Goal: Information Seeking & Learning: Understand process/instructions

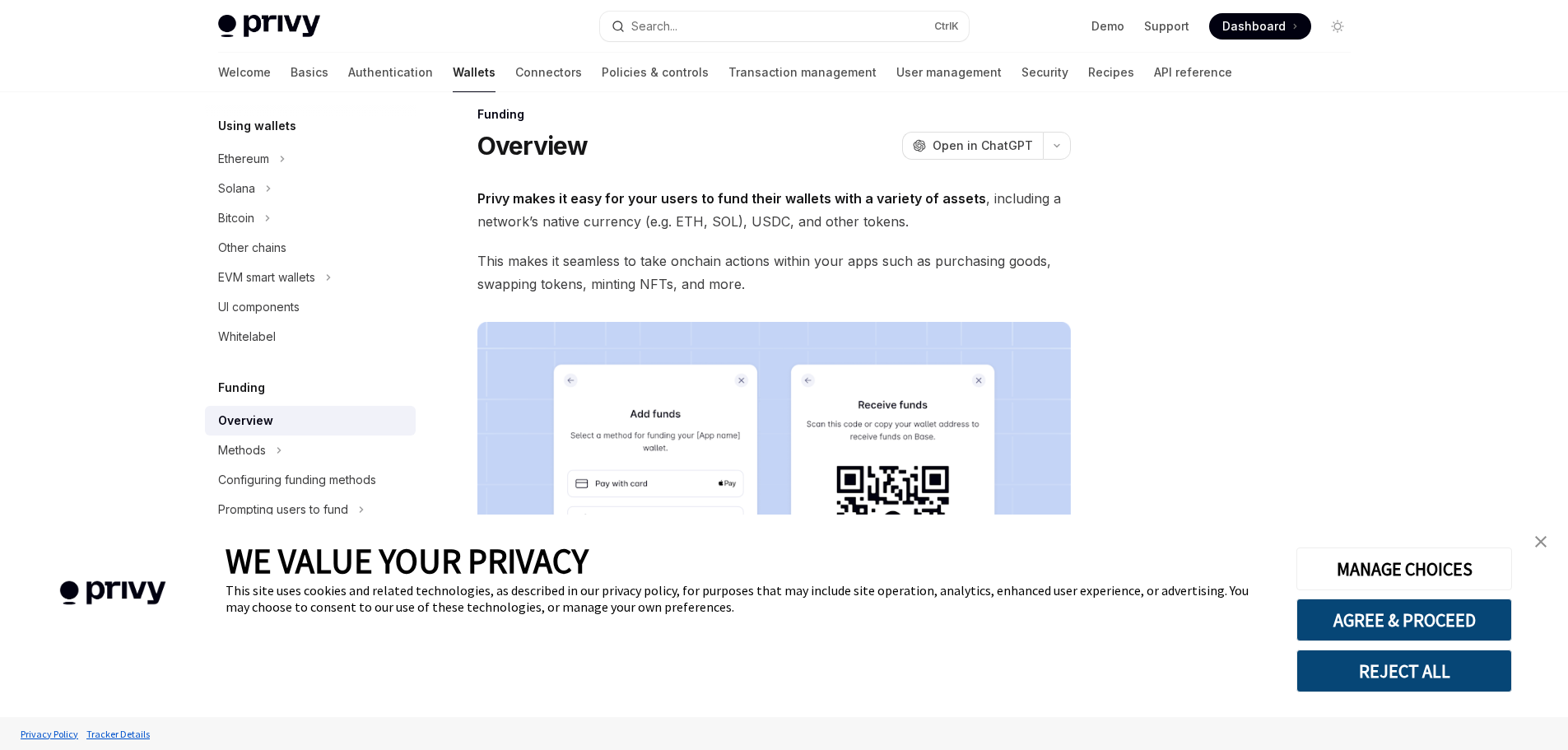
scroll to position [82, 0]
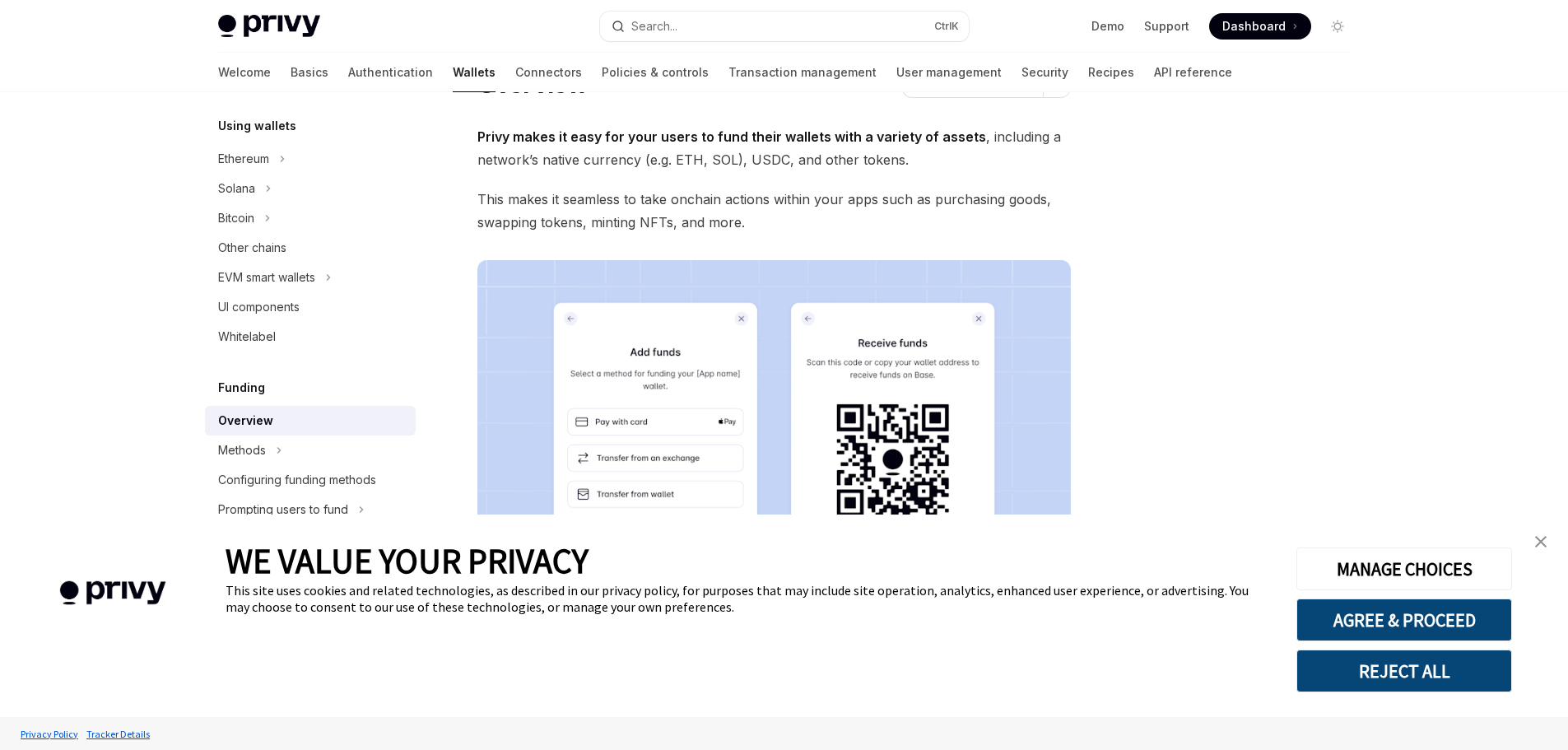
click at [1545, 546] on img "close banner" at bounding box center [1541, 542] width 11 height 11
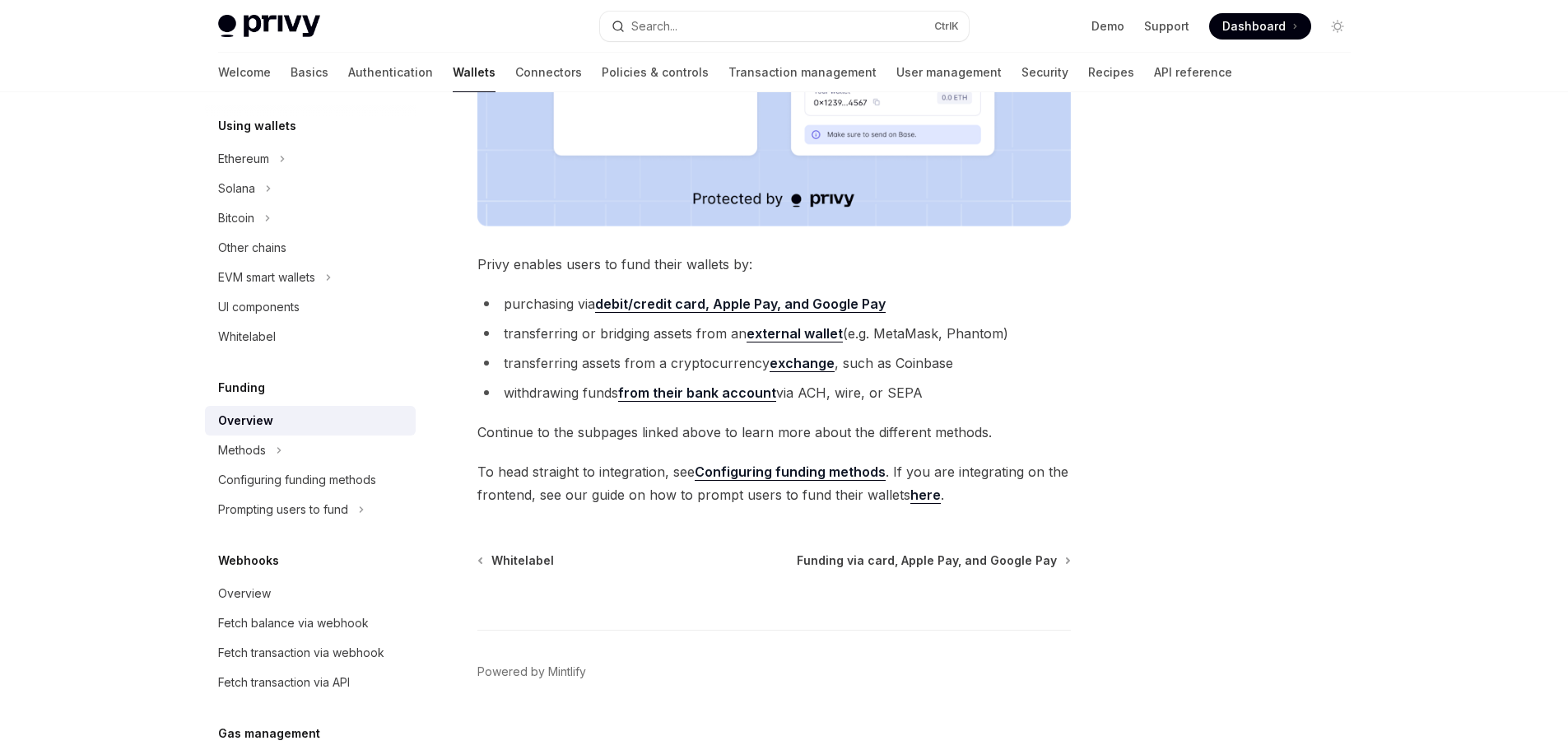
scroll to position [563, 0]
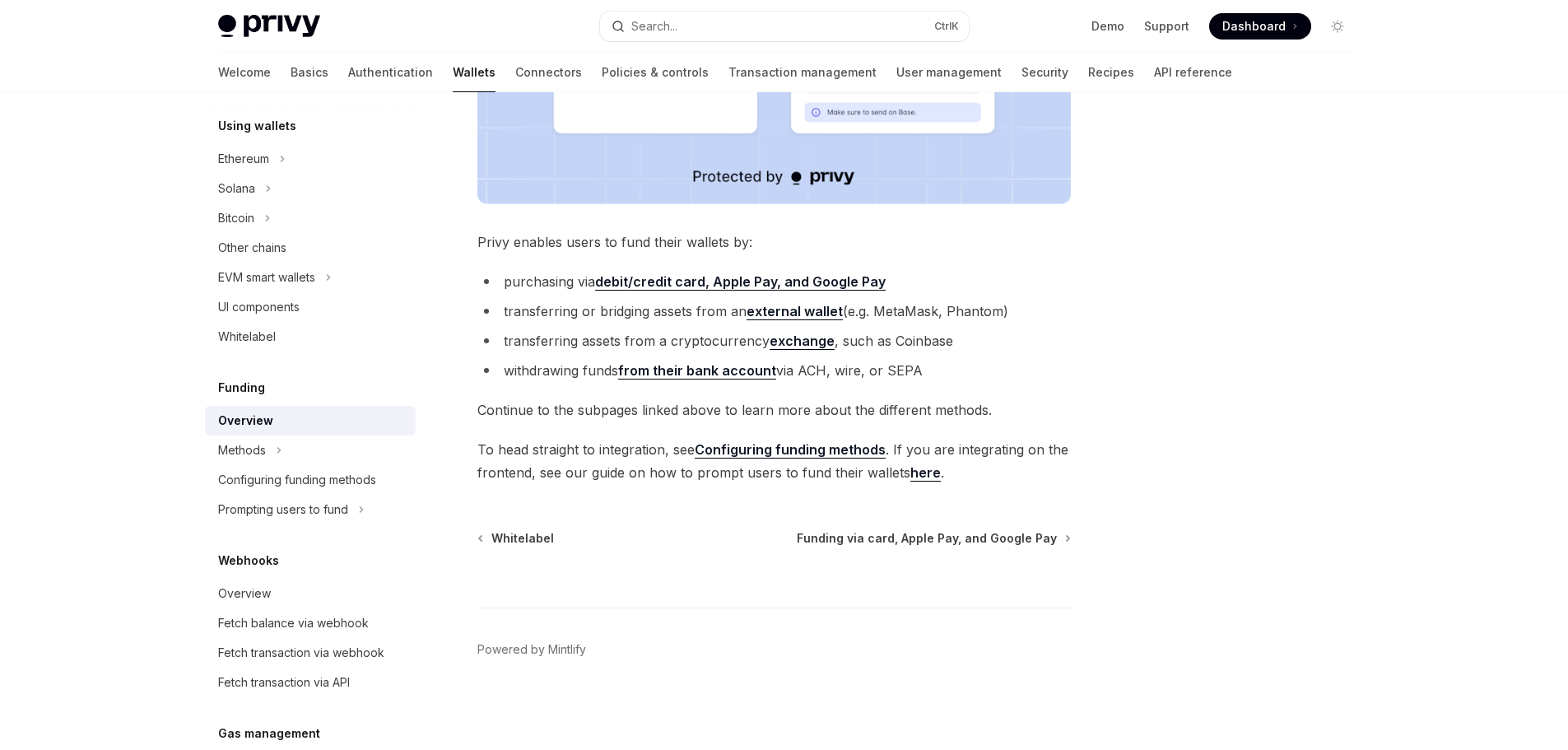
click at [974, 529] on div "Funding Overview OpenAI Open in ChatGPT OpenAI Open in ChatGPT Privy makes it e…" at bounding box center [620, 157] width 909 height 1188
click at [974, 538] on span "Funding via card, Apple Pay, and Google Pay" at bounding box center [926, 538] width 260 height 16
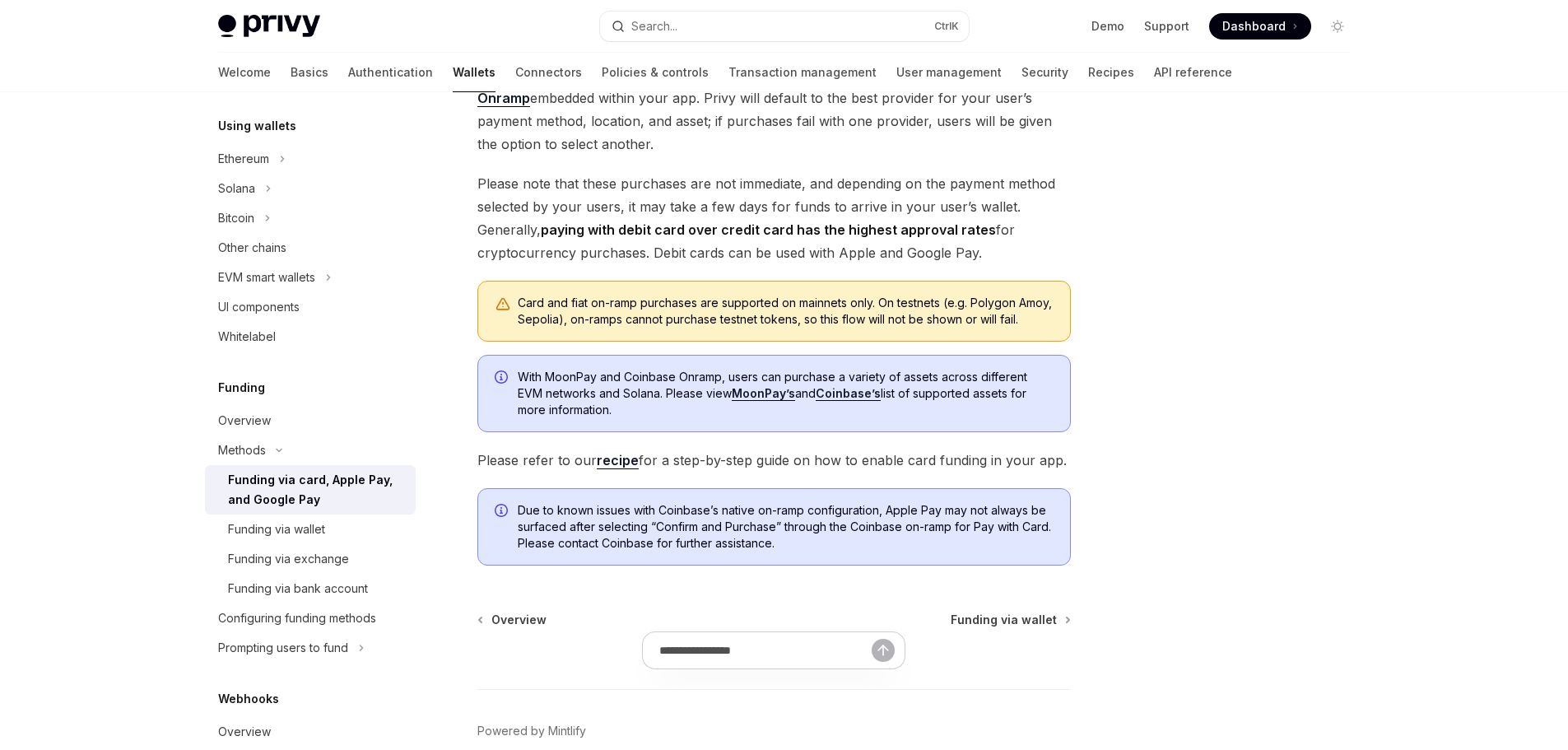
scroll to position [411, 0]
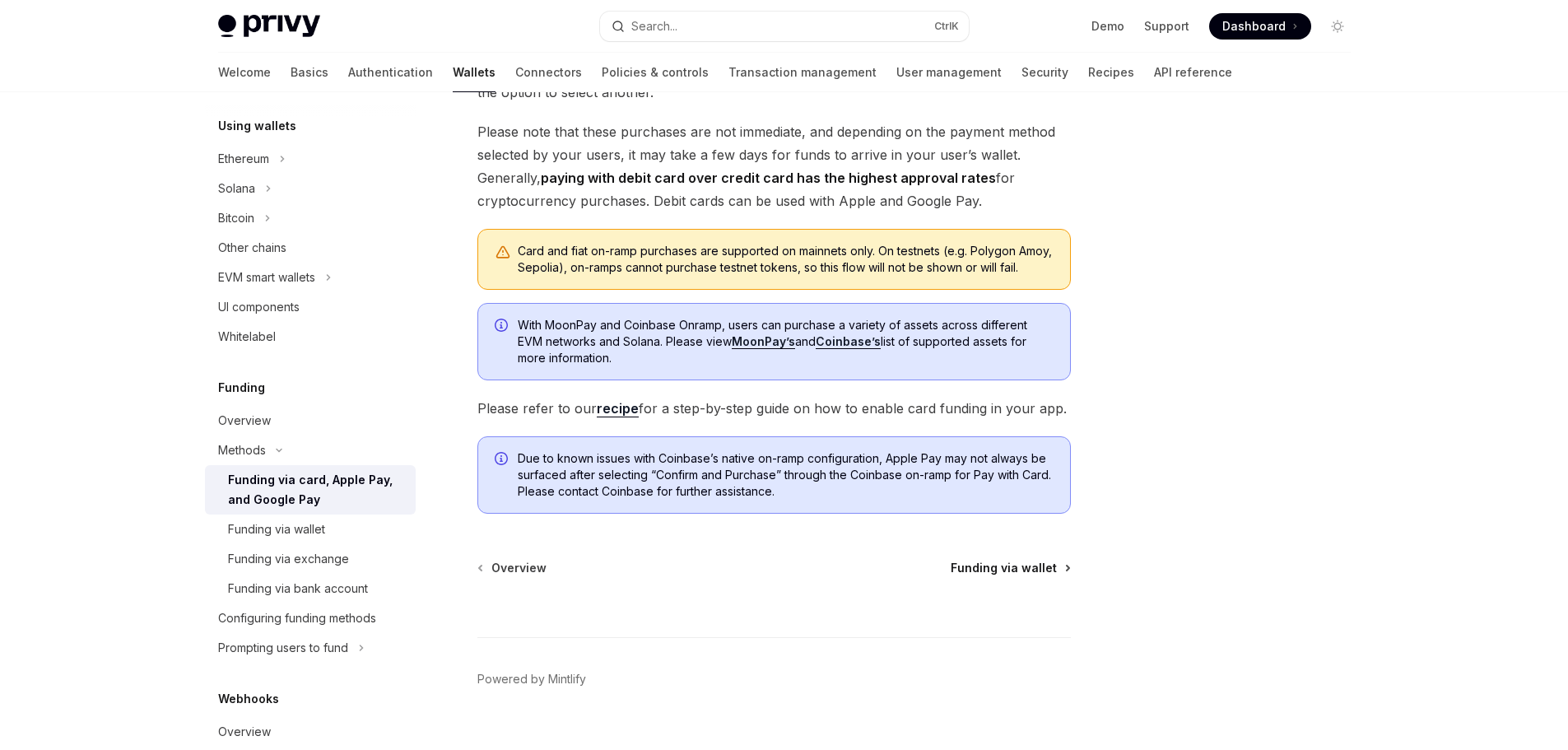
click at [999, 577] on span "Funding via wallet" at bounding box center [1004, 567] width 106 height 16
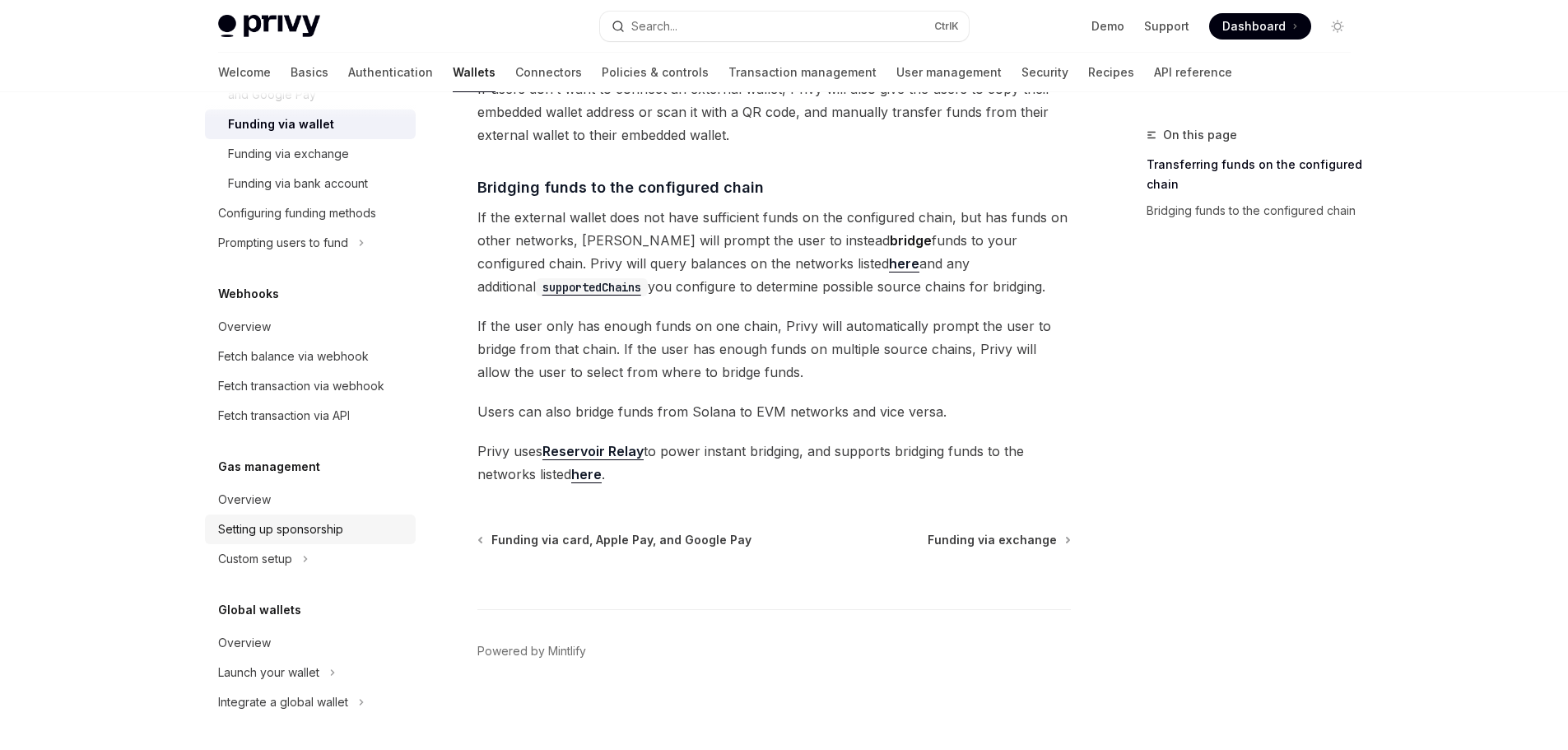
scroll to position [513, 0]
click at [278, 509] on div "Overview" at bounding box center [312, 499] width 188 height 20
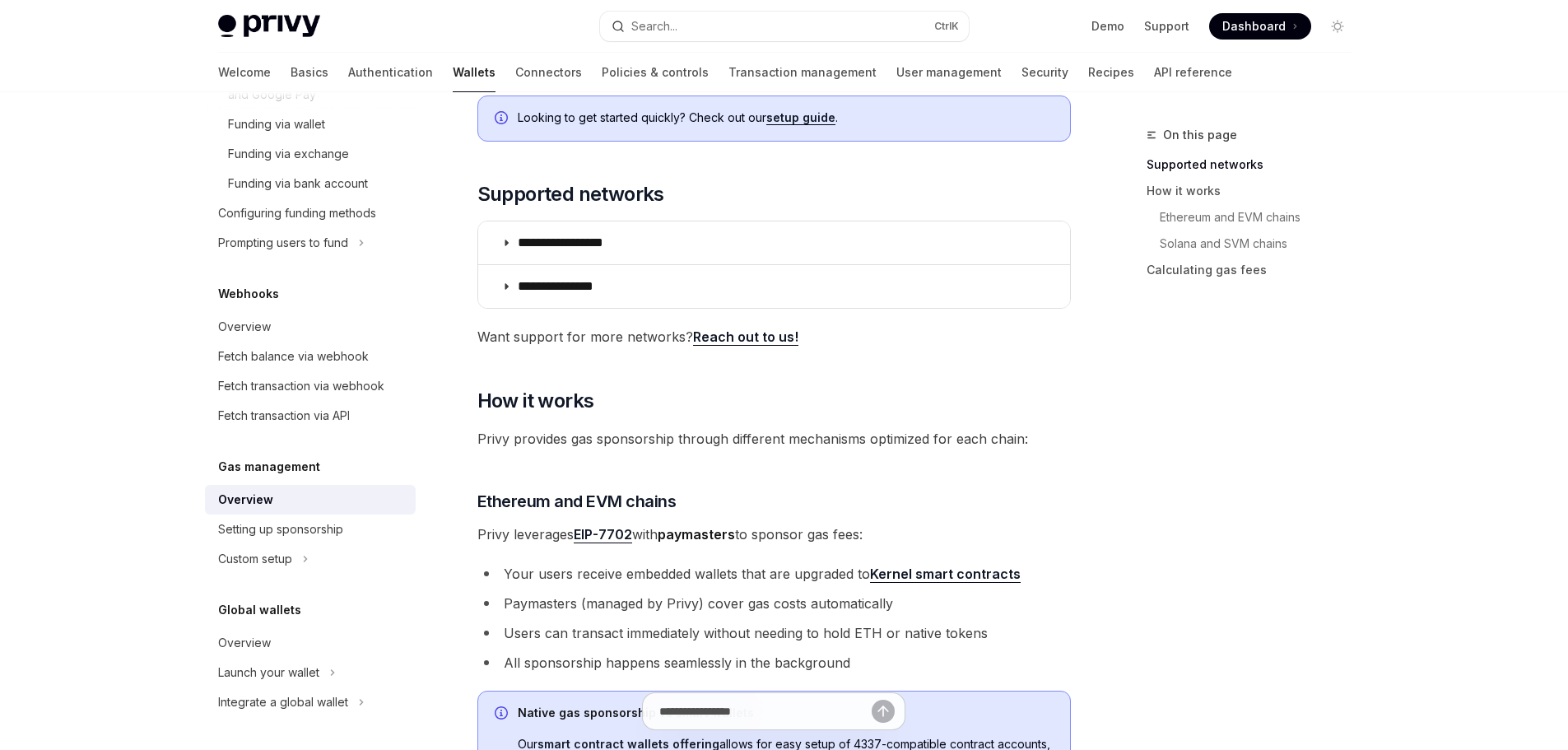
scroll to position [247, 0]
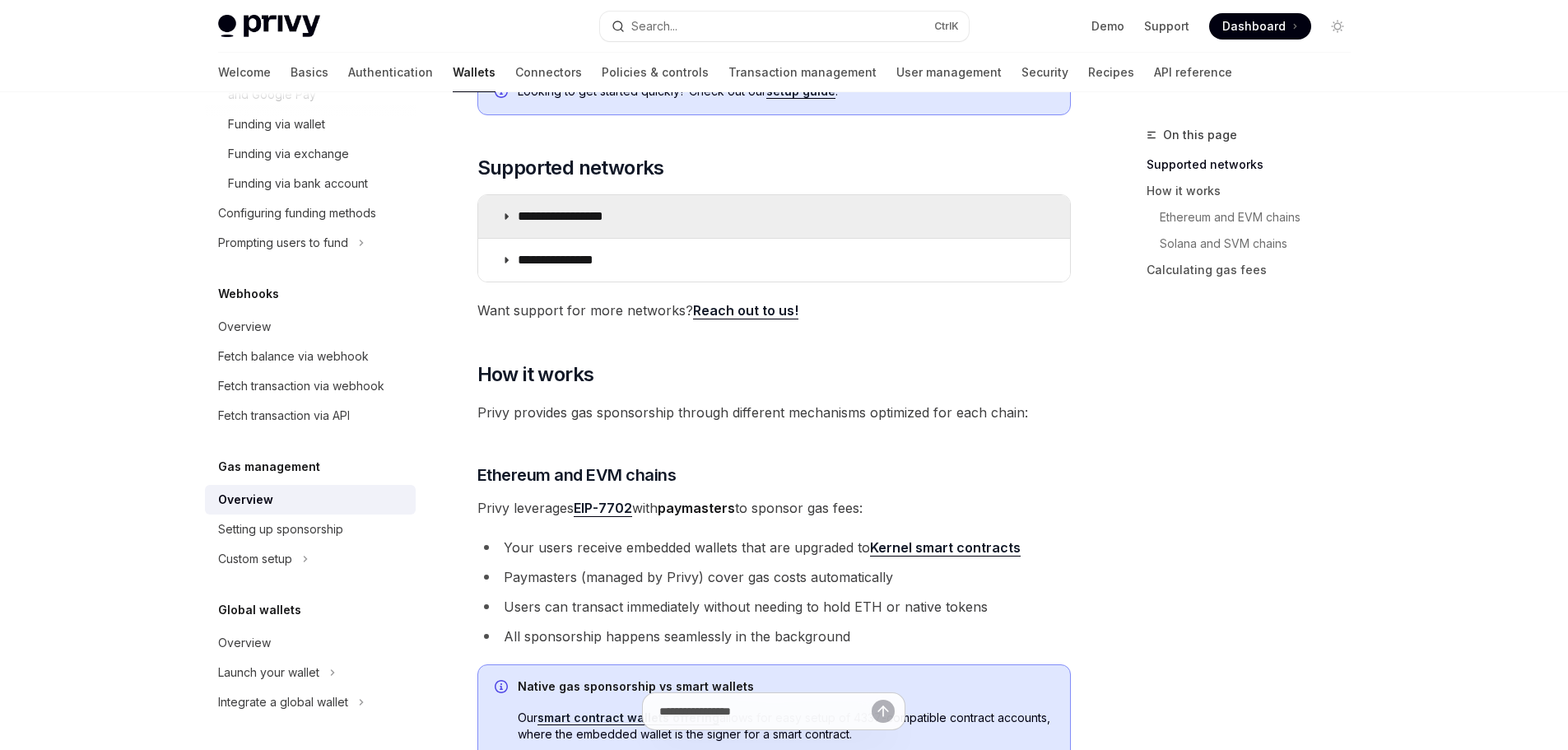
click at [574, 218] on p "**********" at bounding box center [579, 216] width 123 height 16
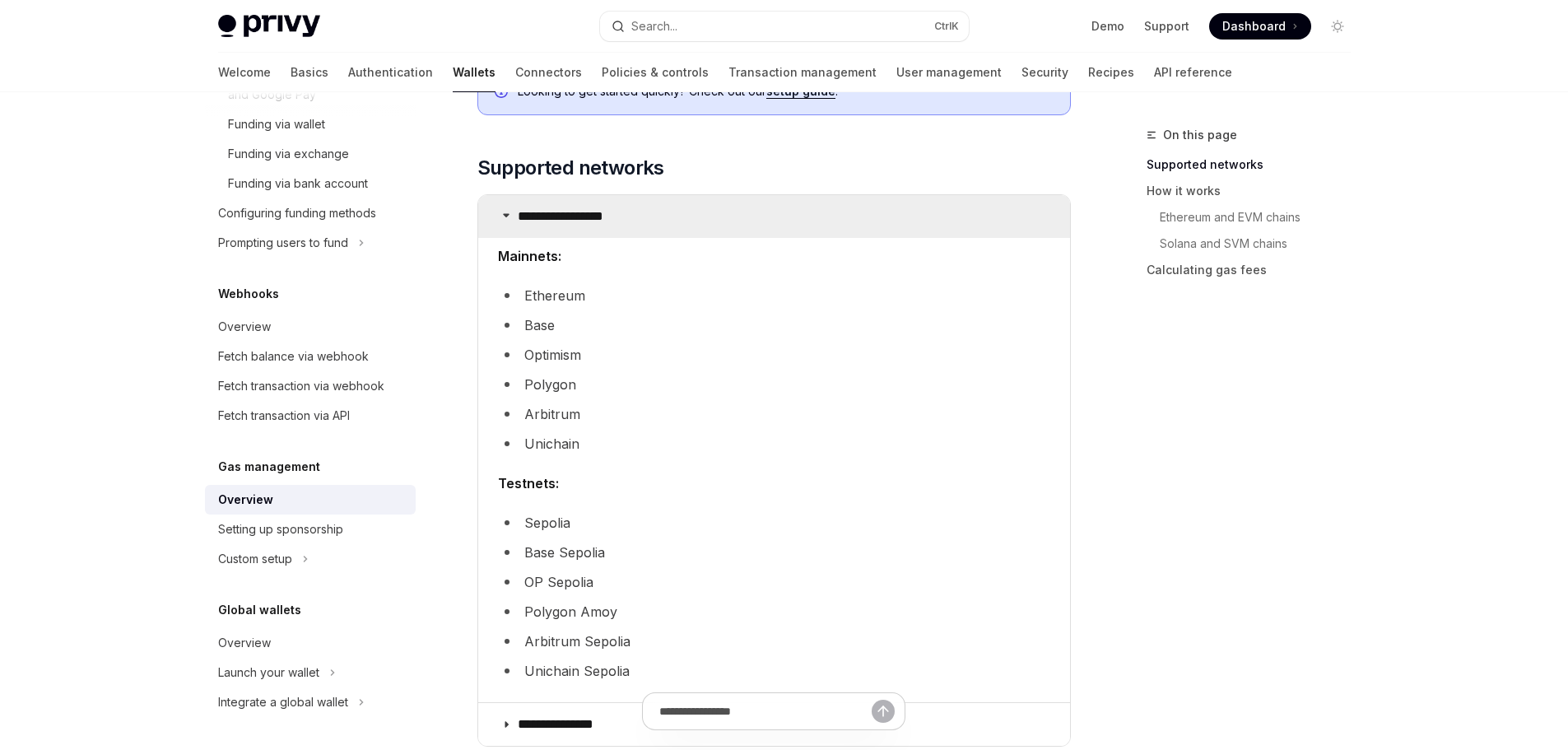
click at [574, 218] on p "**********" at bounding box center [579, 216] width 123 height 16
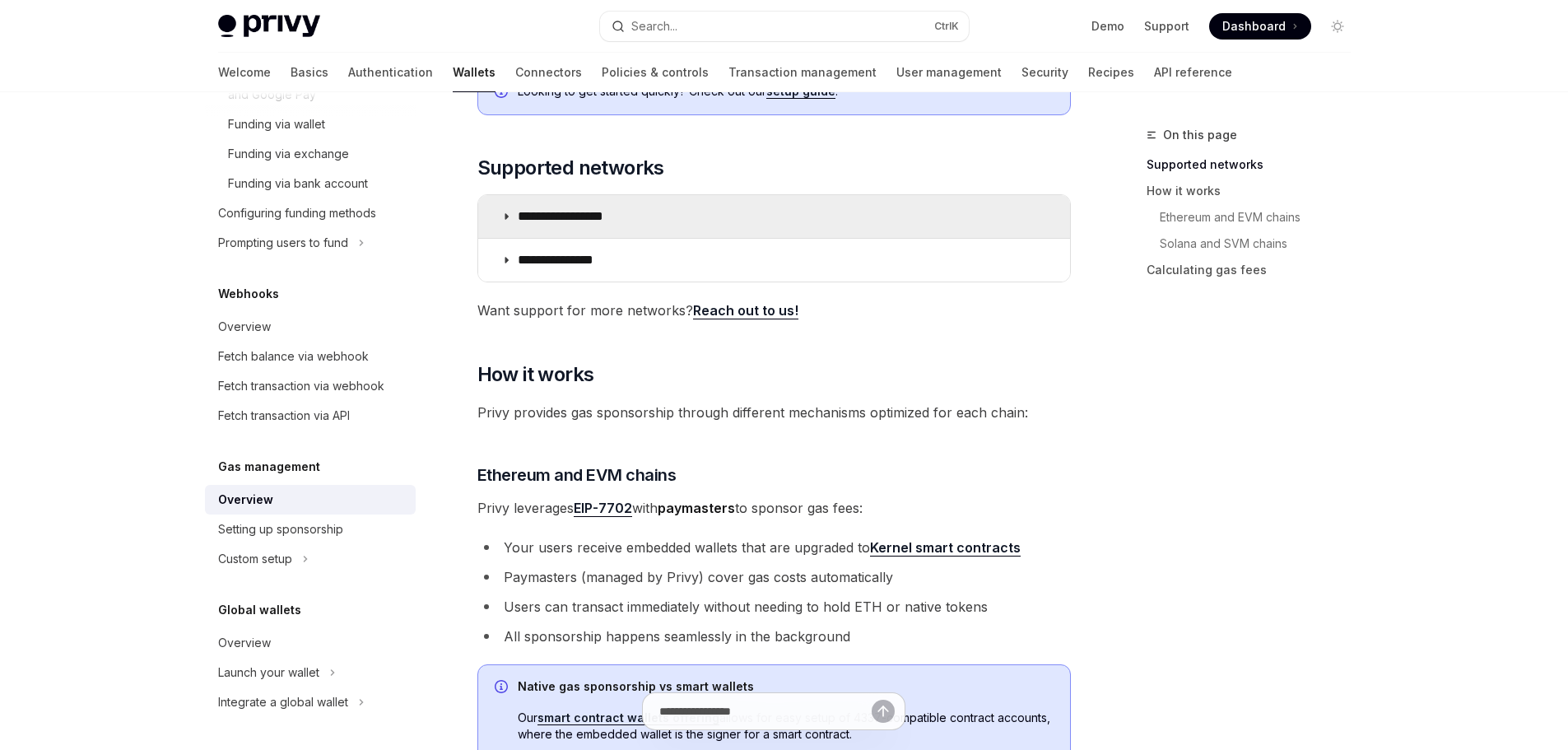
click at [574, 218] on p "**********" at bounding box center [579, 216] width 123 height 16
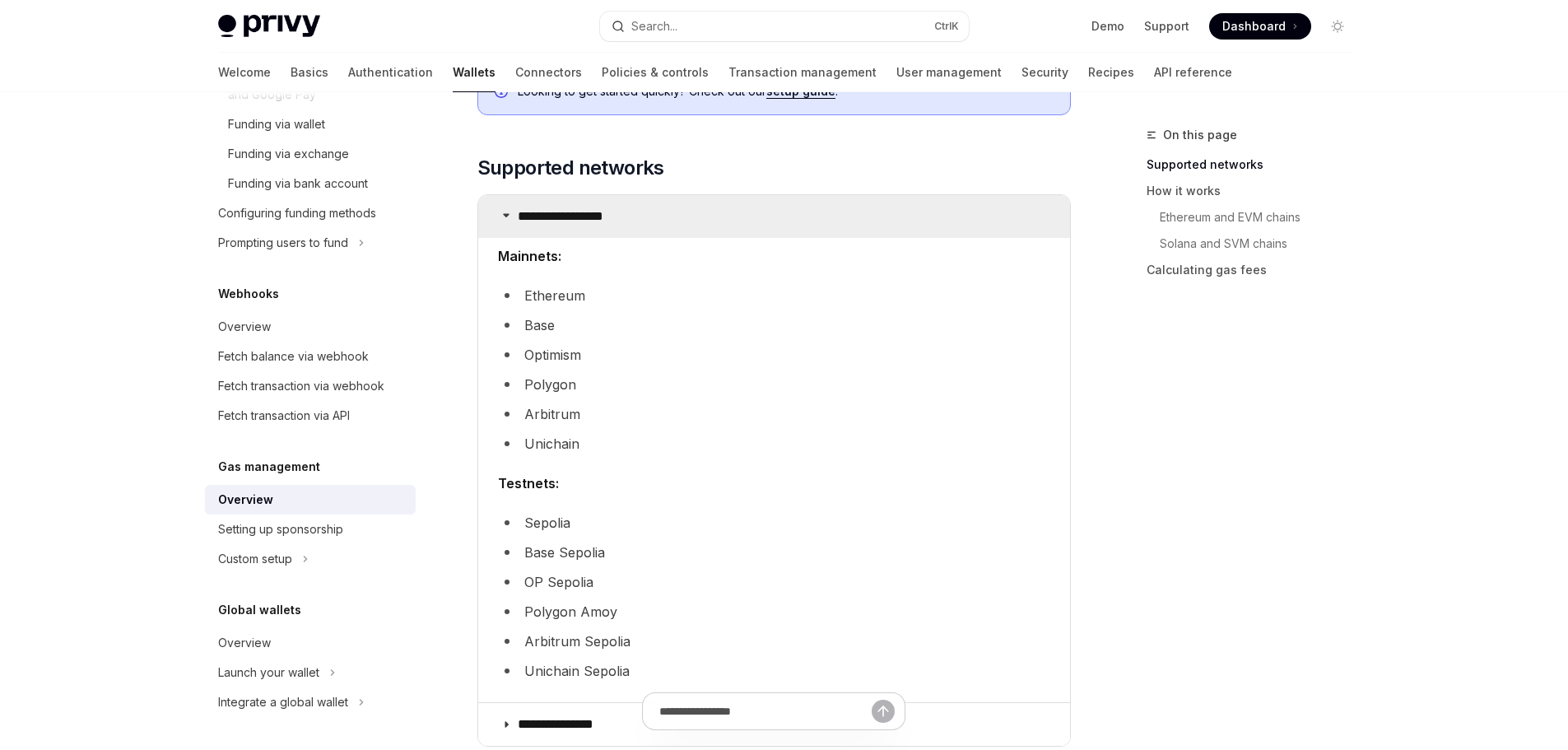
click at [574, 218] on p "**********" at bounding box center [579, 216] width 123 height 16
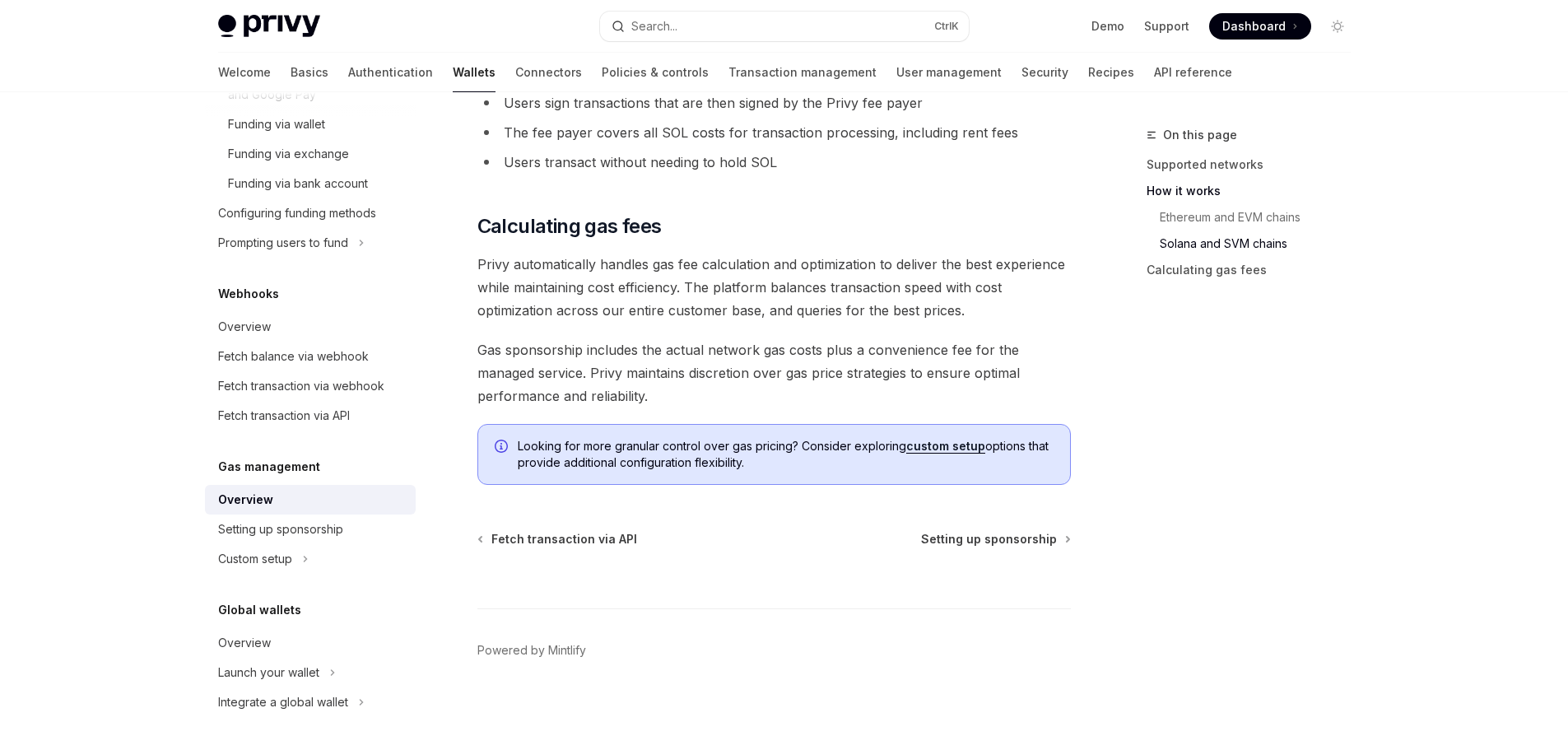
scroll to position [1210, 0]
click at [302, 531] on div "Setting up sponsorship" at bounding box center [281, 530] width 125 height 20
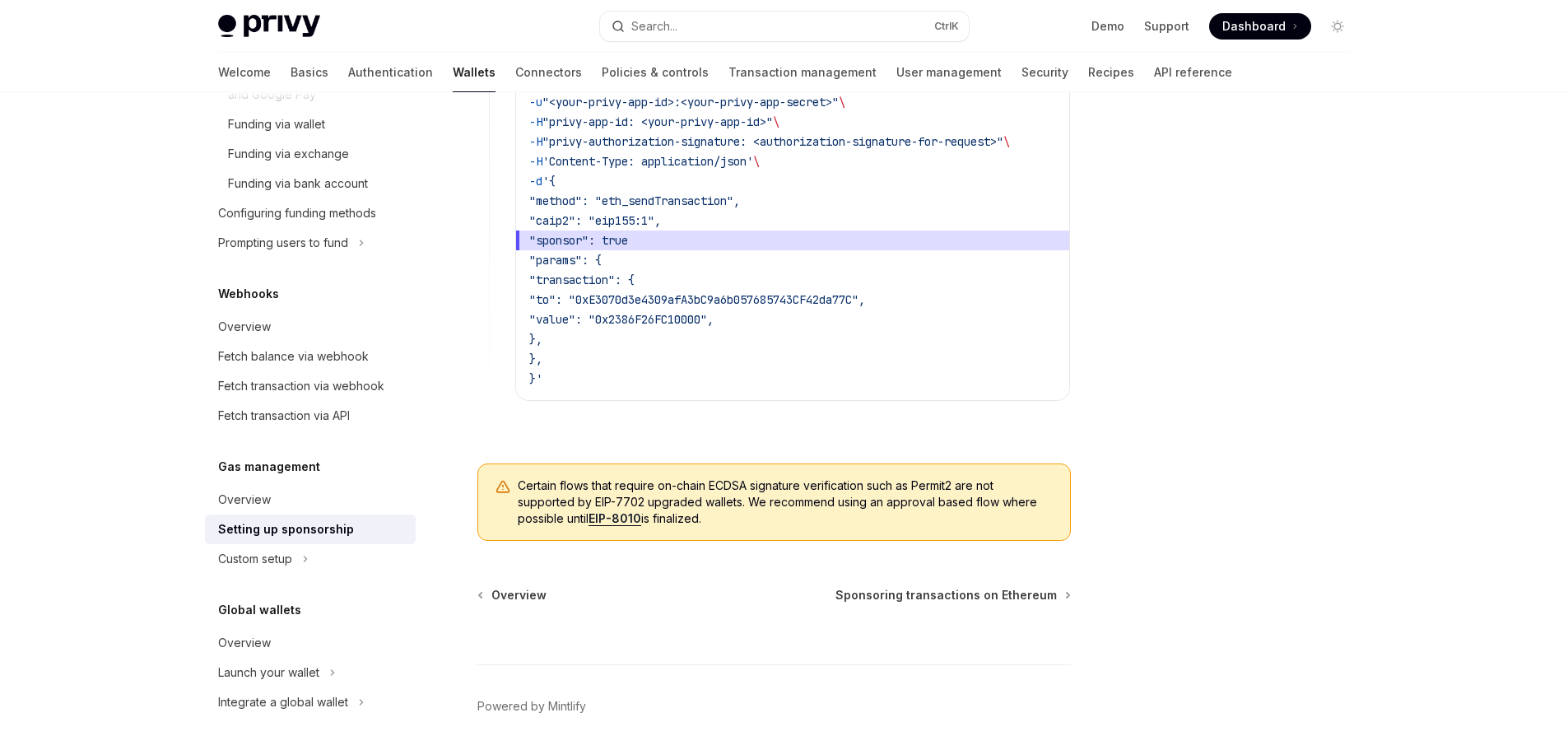
scroll to position [1293, 0]
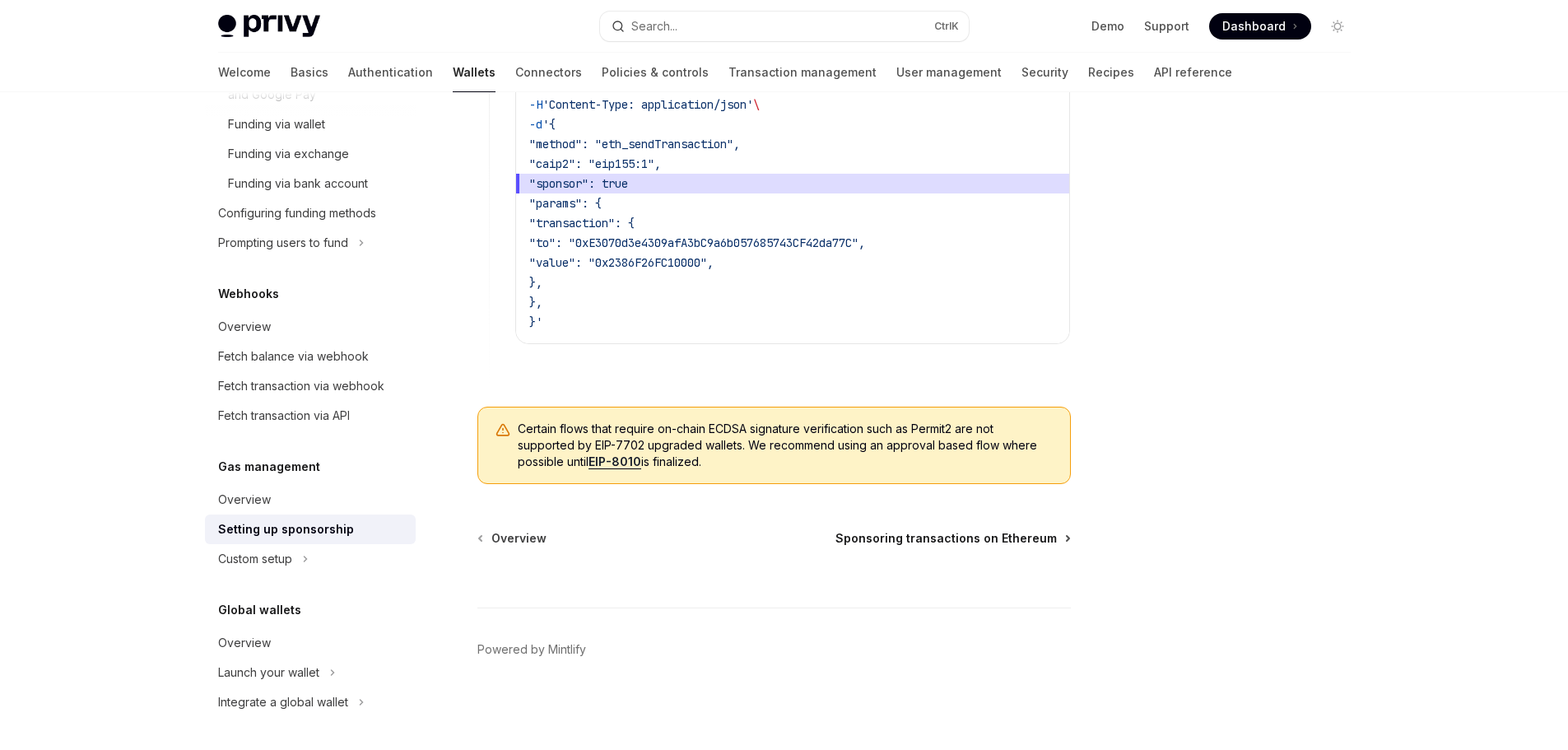
click at [996, 537] on span "Sponsoring transactions on Ethereum" at bounding box center [946, 538] width 221 height 16
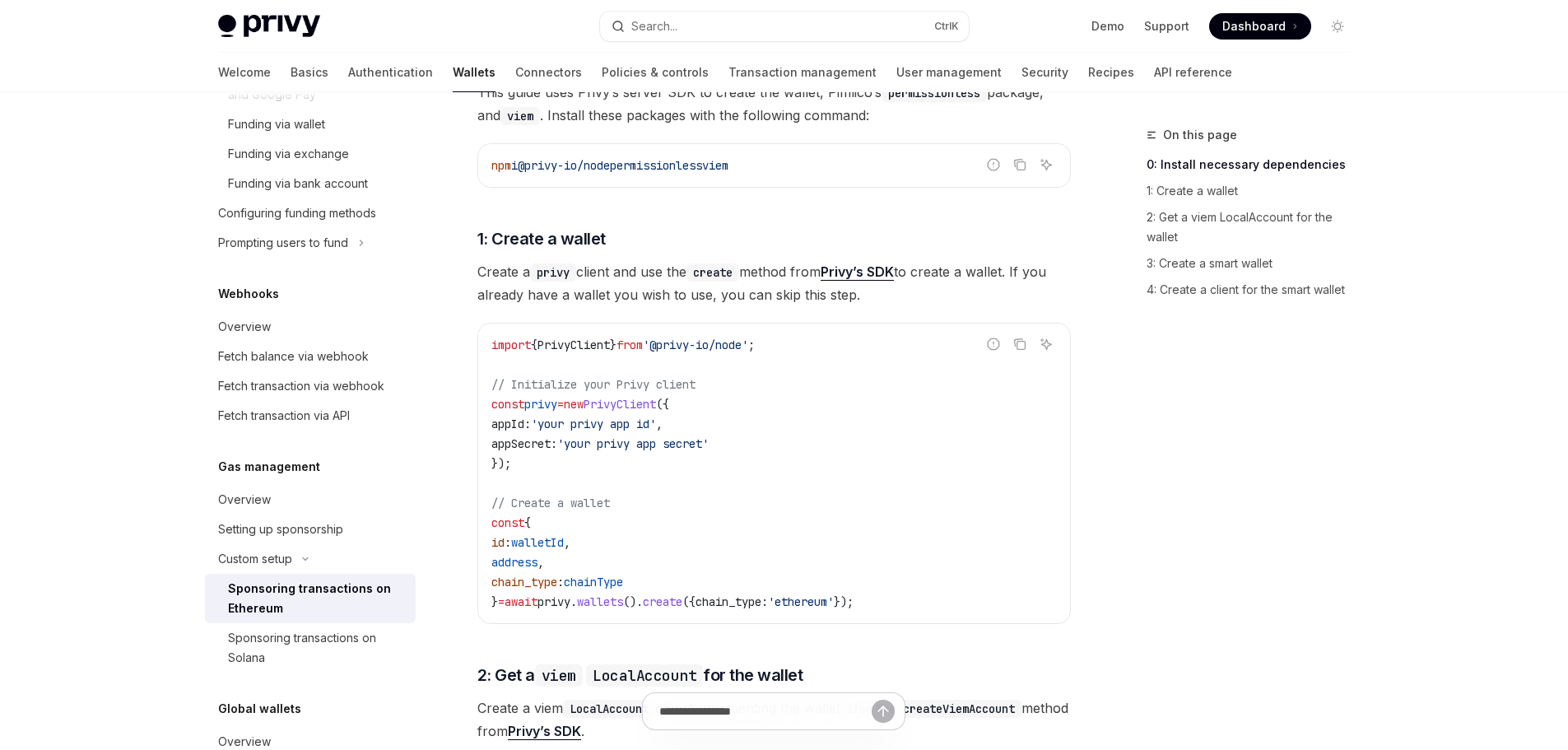
scroll to position [659, 0]
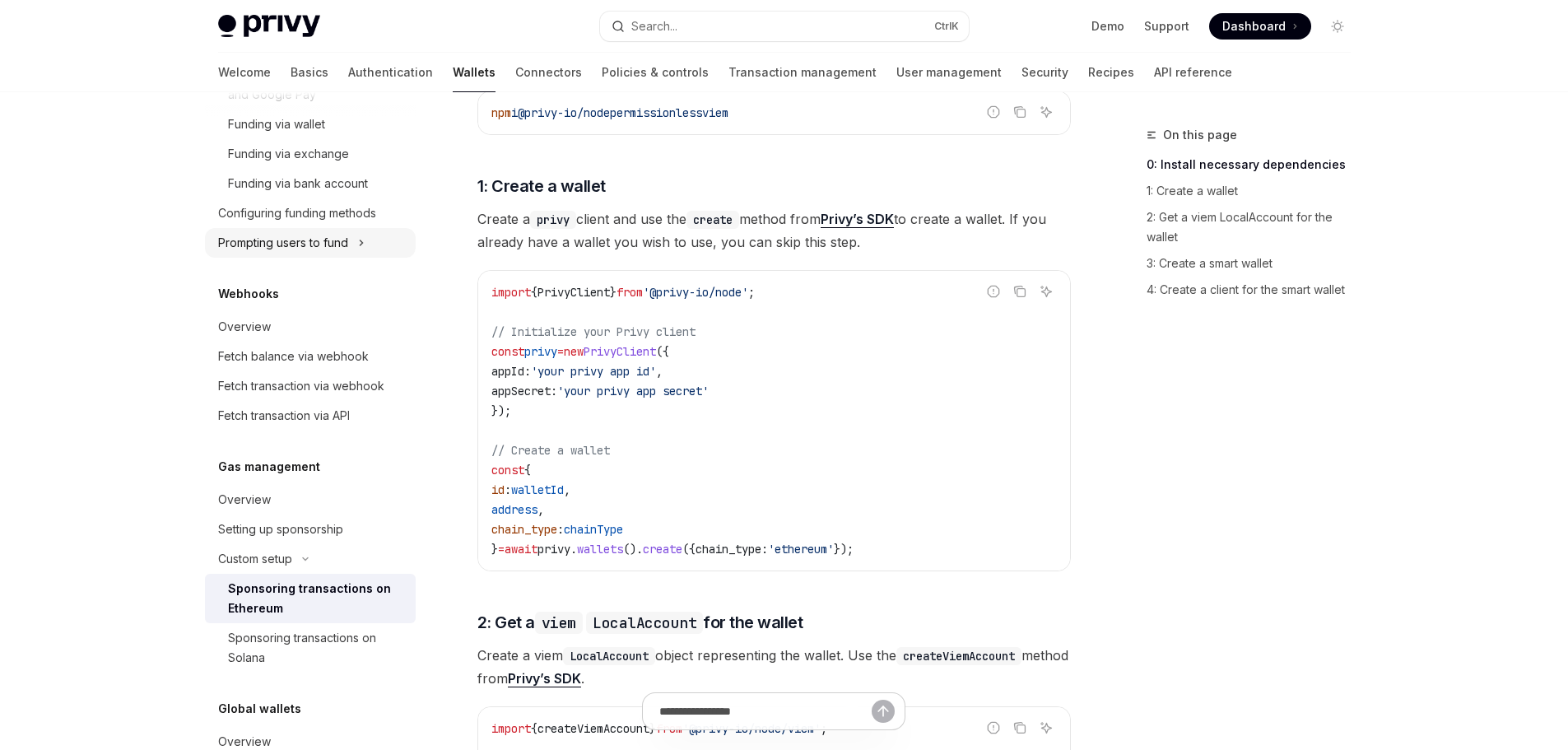
click at [260, 253] on button "Prompting users to fund" at bounding box center [310, 242] width 211 height 29
type textarea "*"
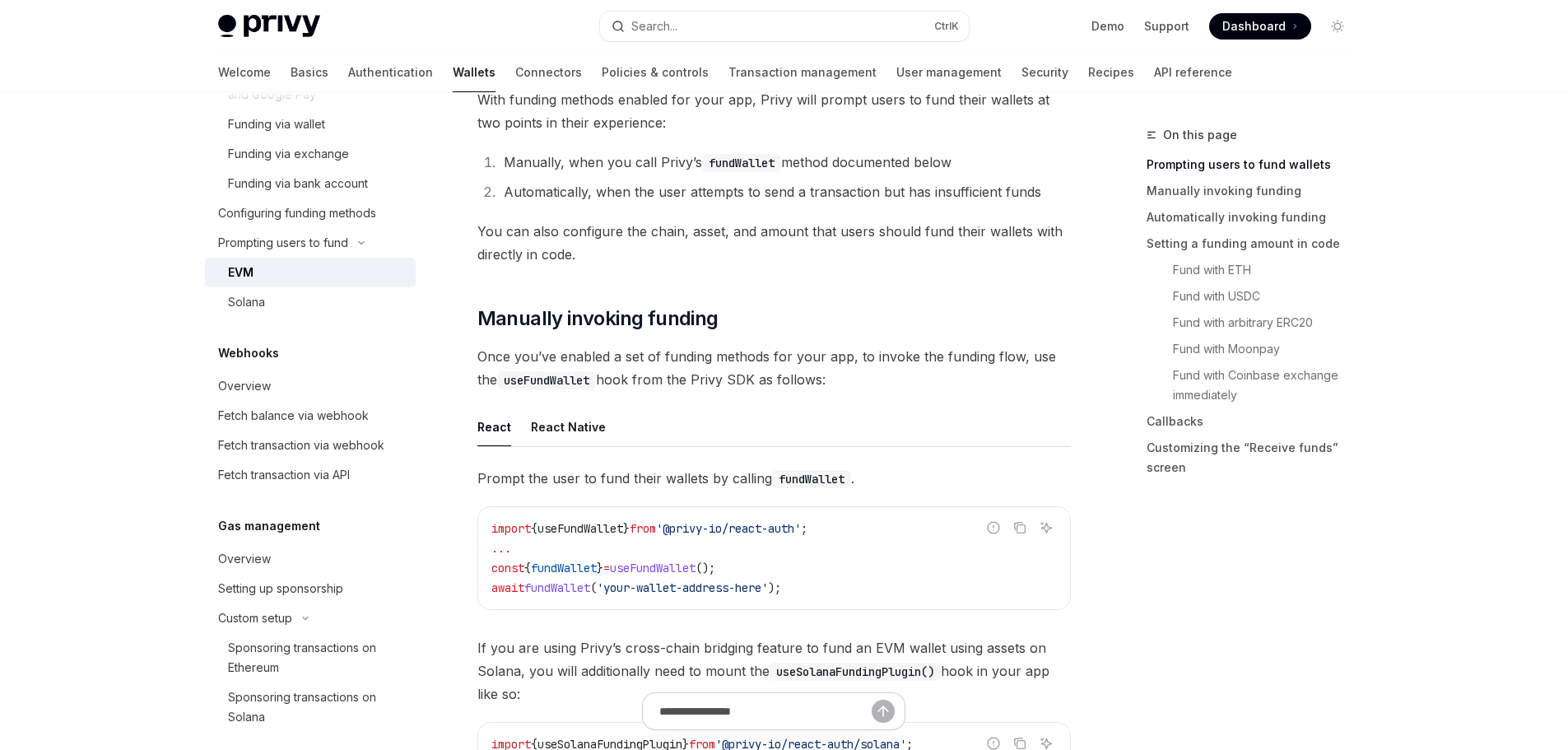
scroll to position [329, 0]
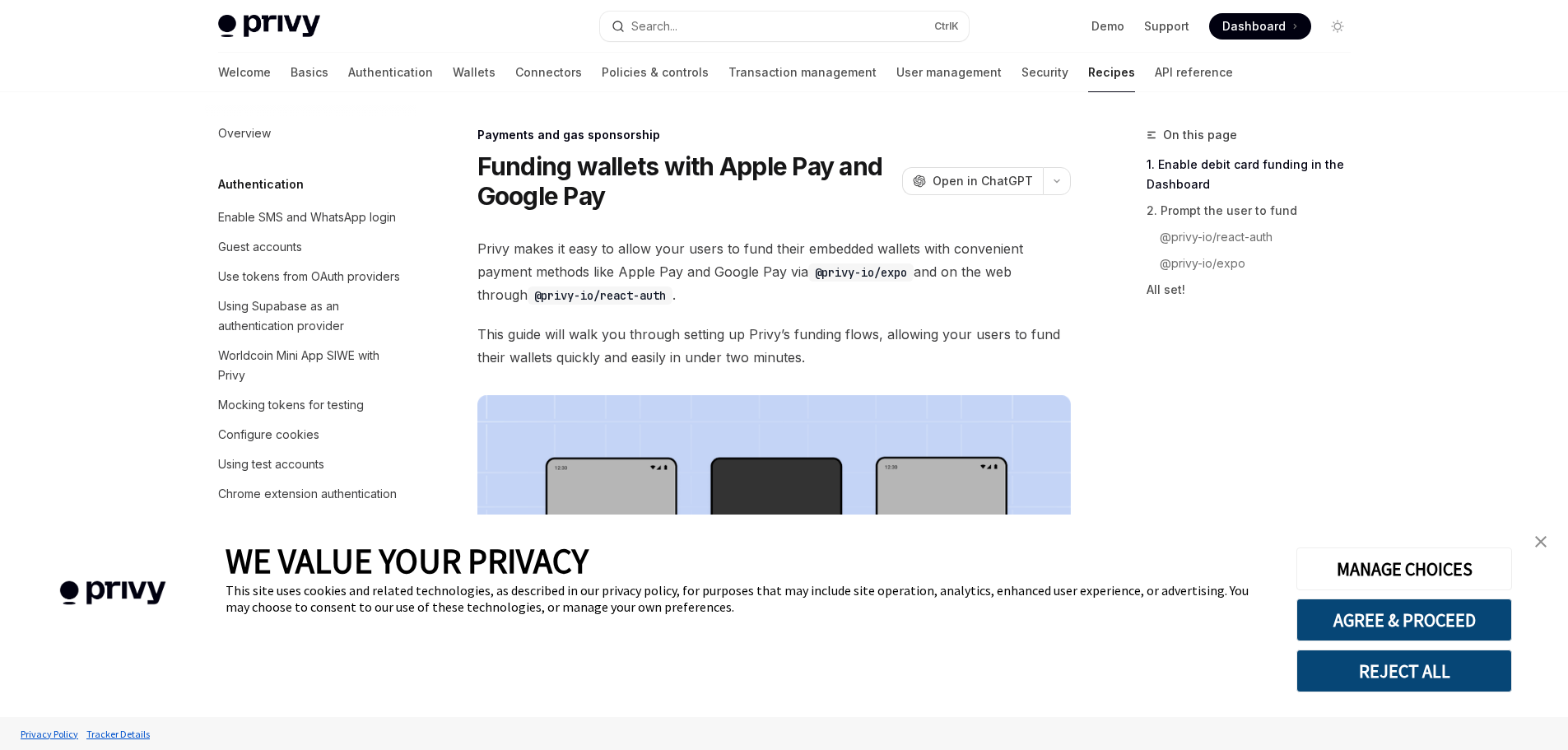
type textarea "*"
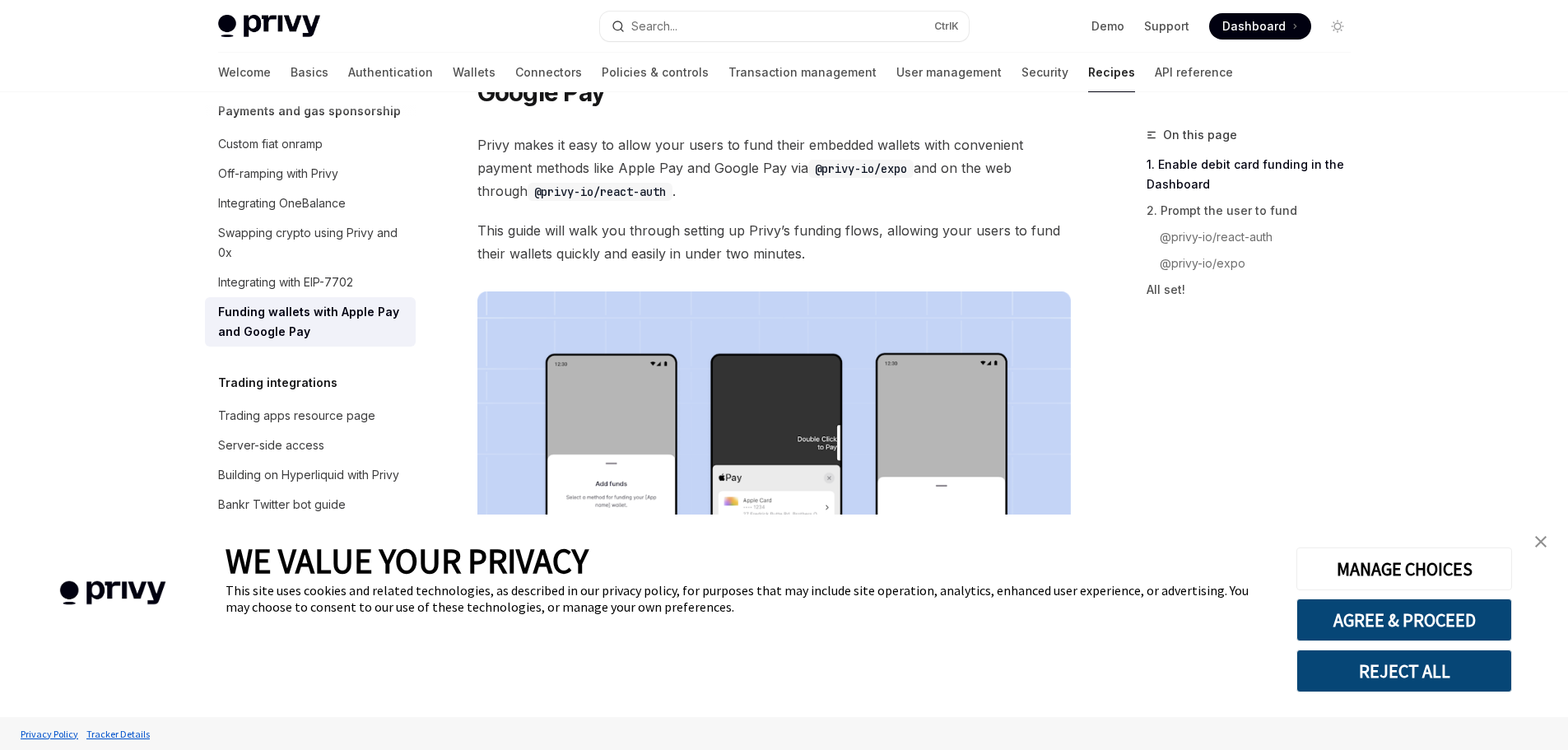
scroll to position [165, 0]
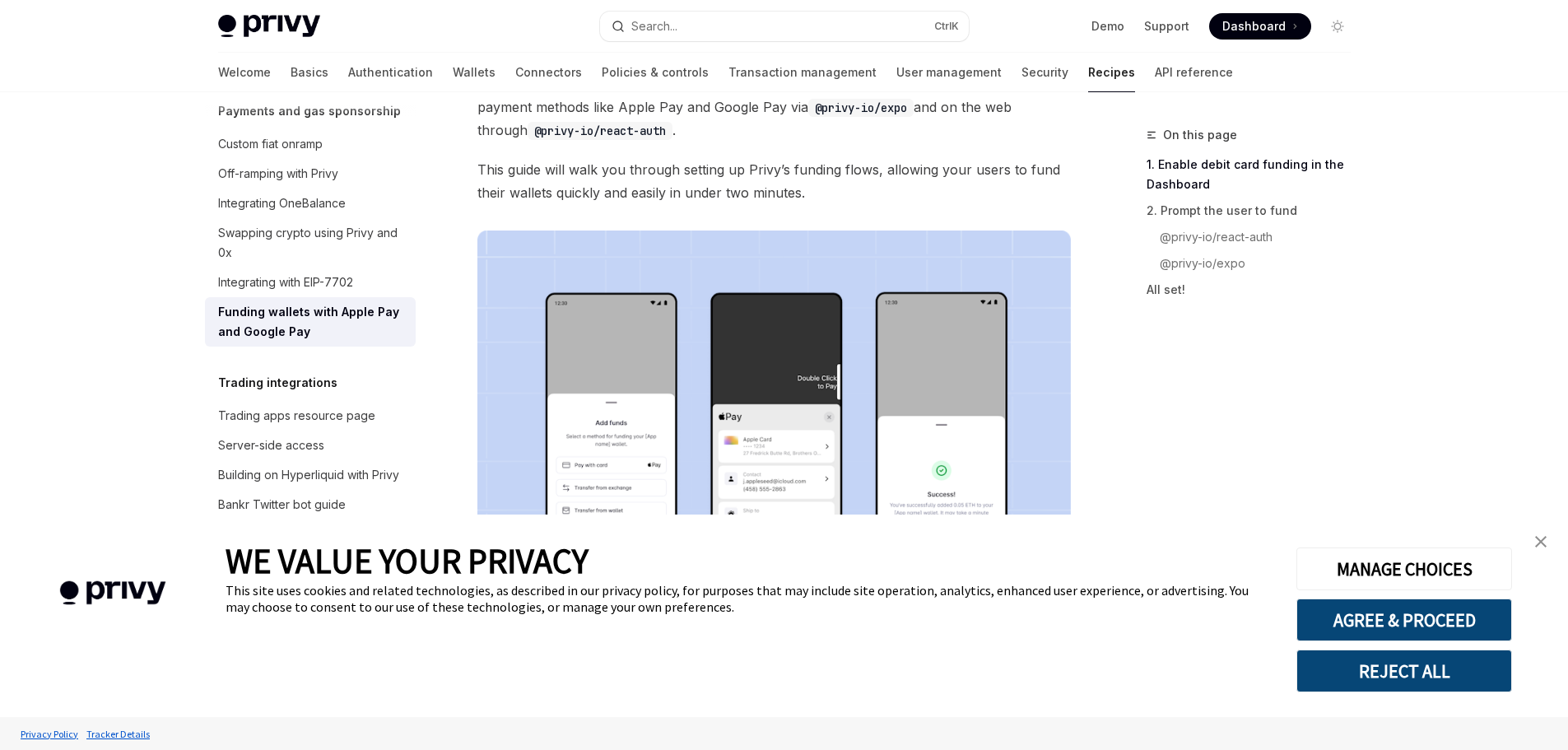
click at [1435, 668] on button "REJECT ALL" at bounding box center [1404, 671] width 215 height 43
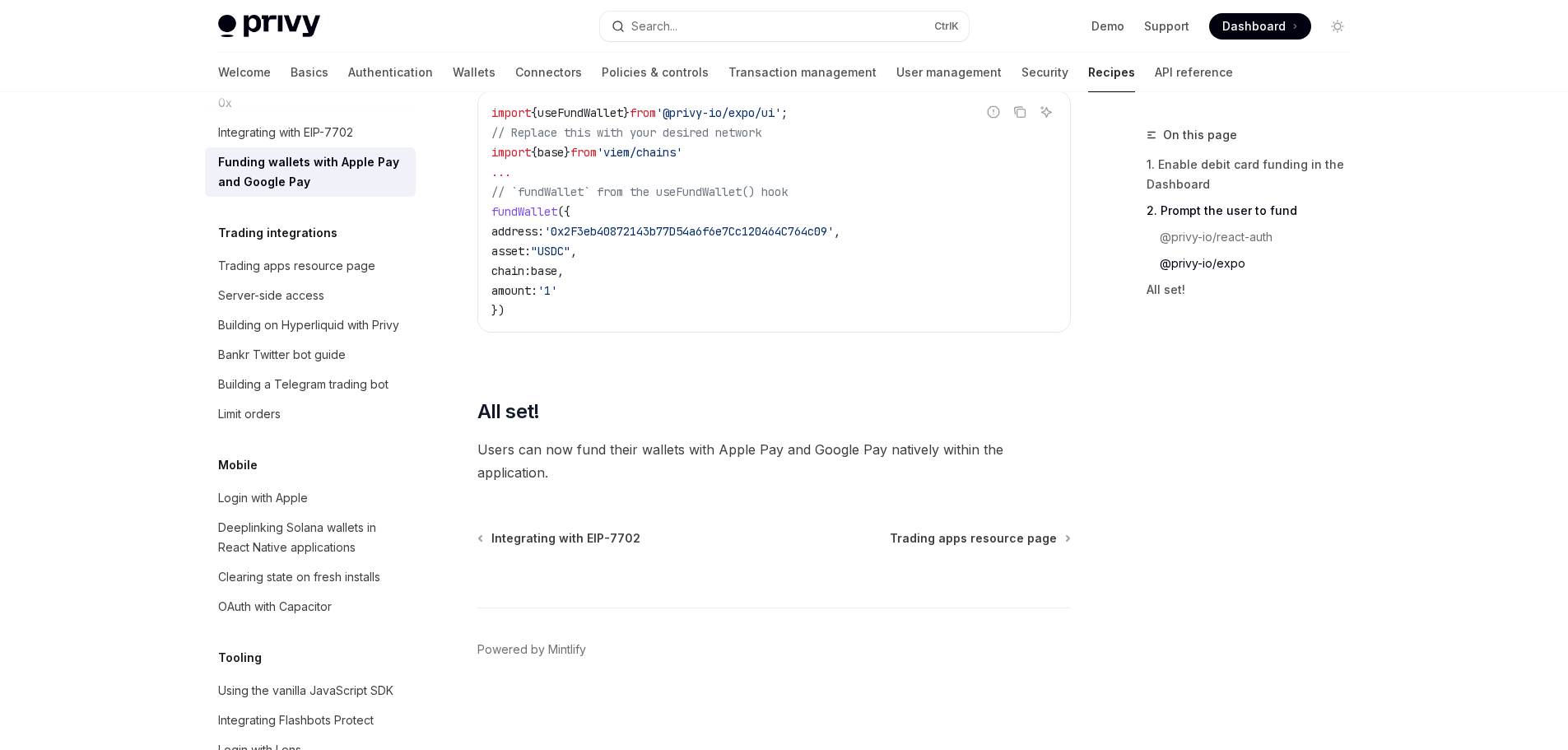
scroll to position [1637, 0]
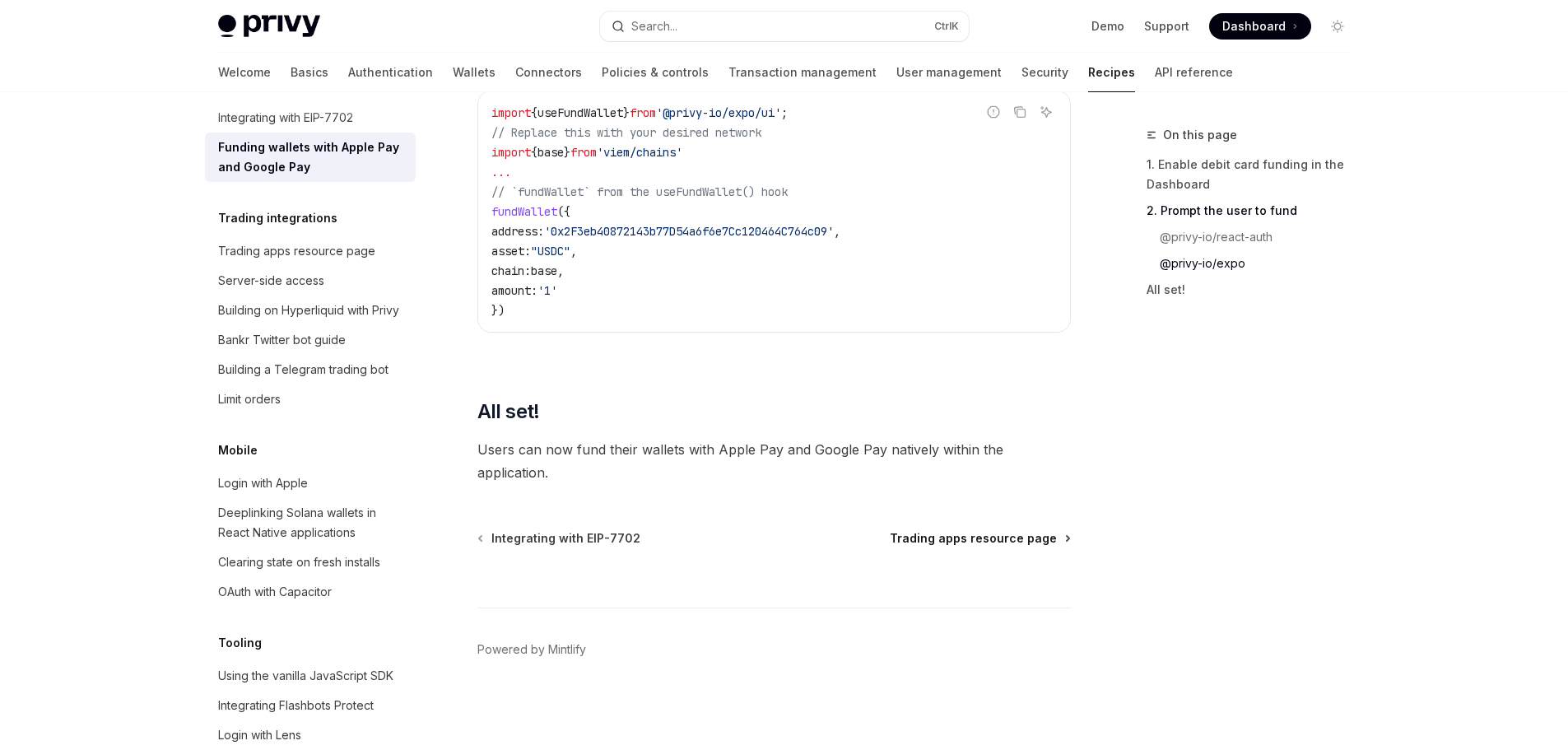
click at [974, 535] on span "Trading apps resource page" at bounding box center [973, 538] width 167 height 16
type textarea "*"
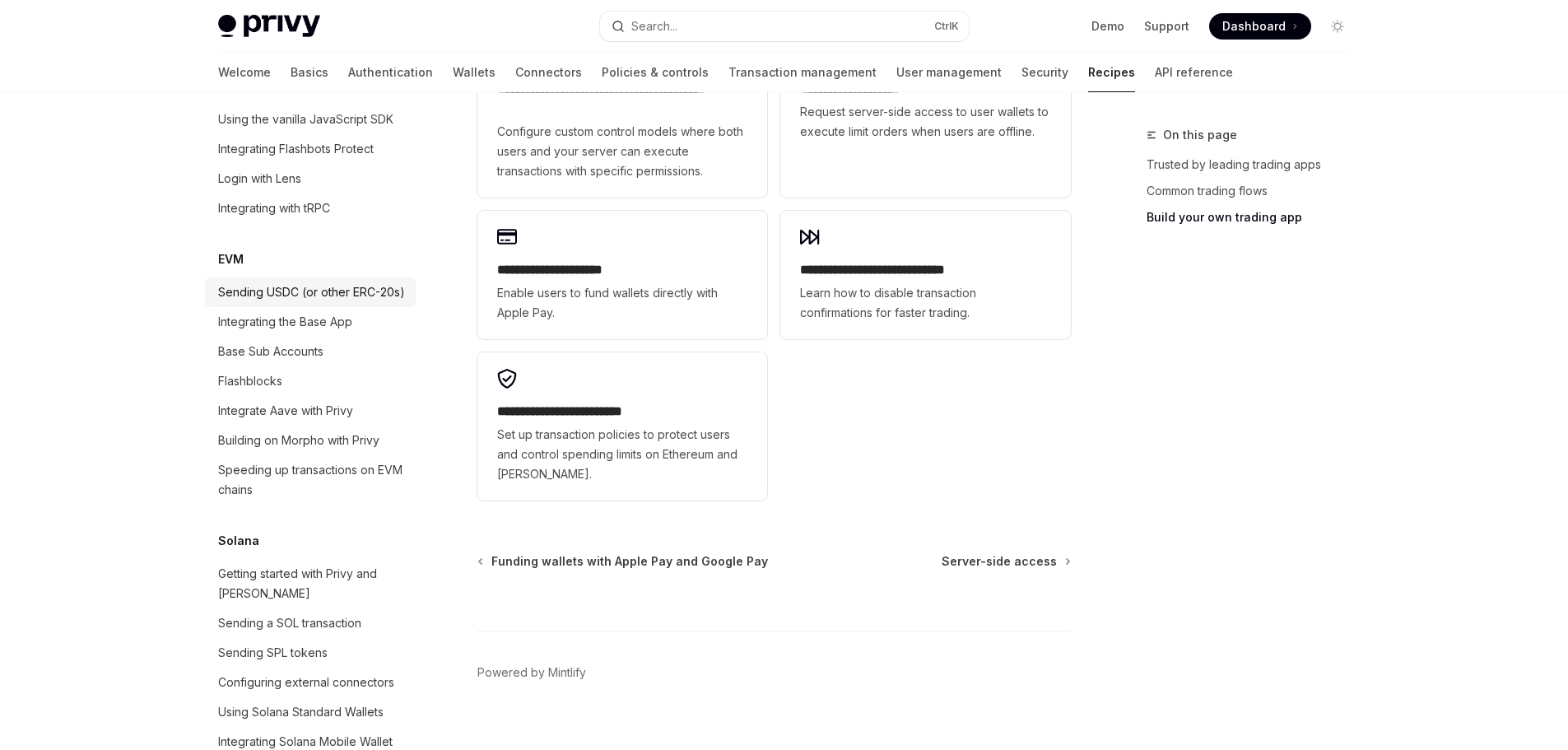
scroll to position [2213, 0]
